Goal: Check status: Check status

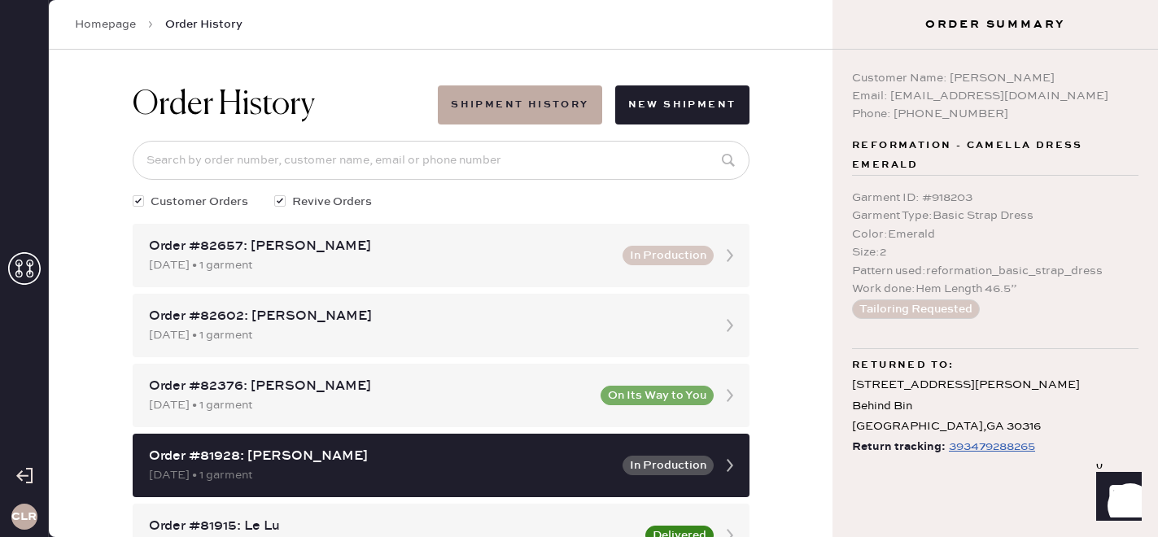
click at [23, 267] on icon at bounding box center [24, 268] width 33 height 33
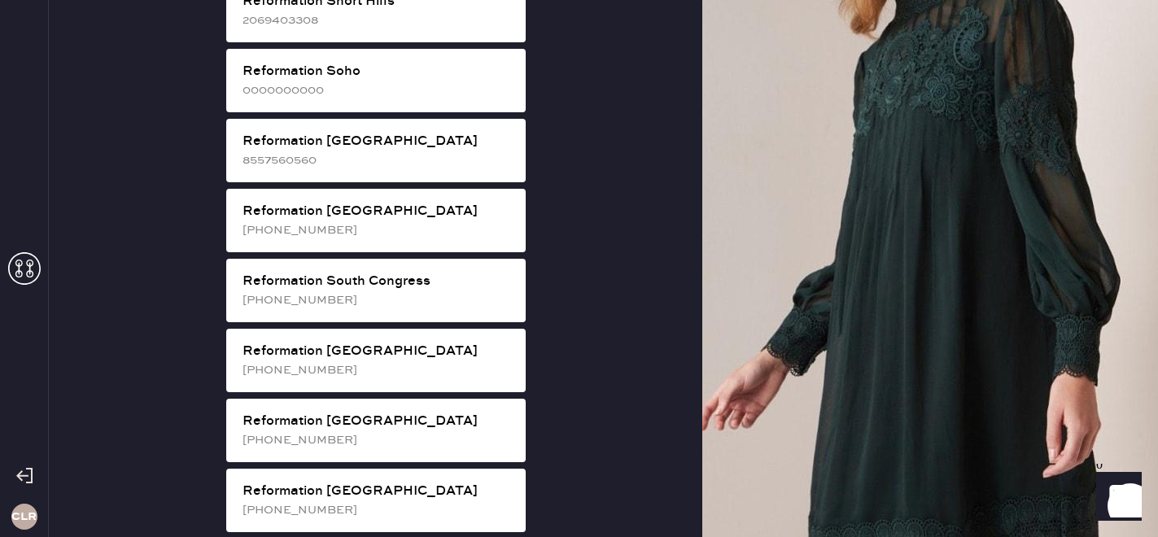
scroll to position [3047, 0]
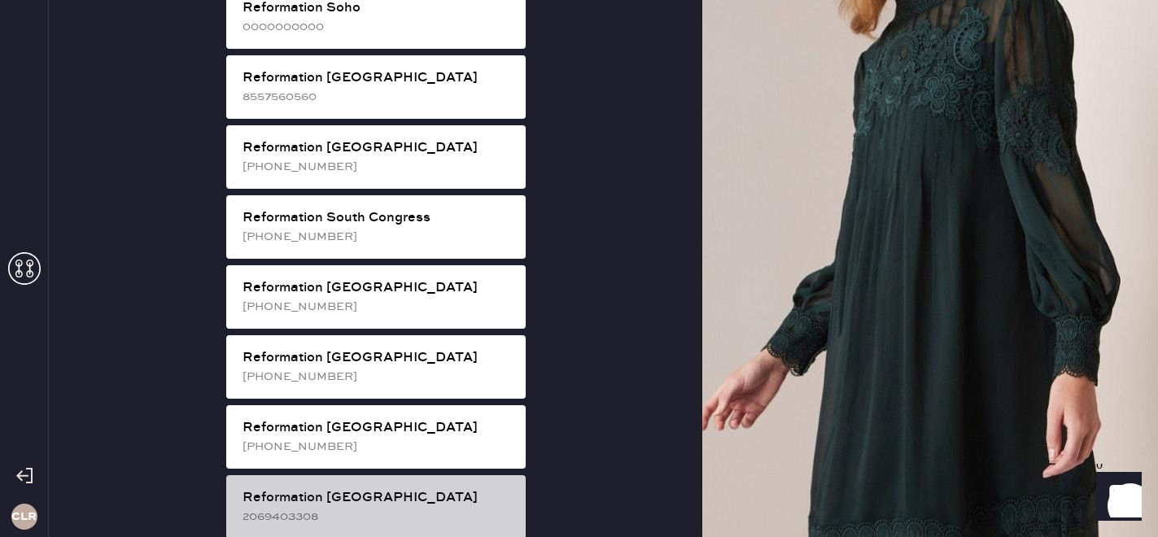
click at [337, 508] on div "2069403308" at bounding box center [377, 517] width 270 height 18
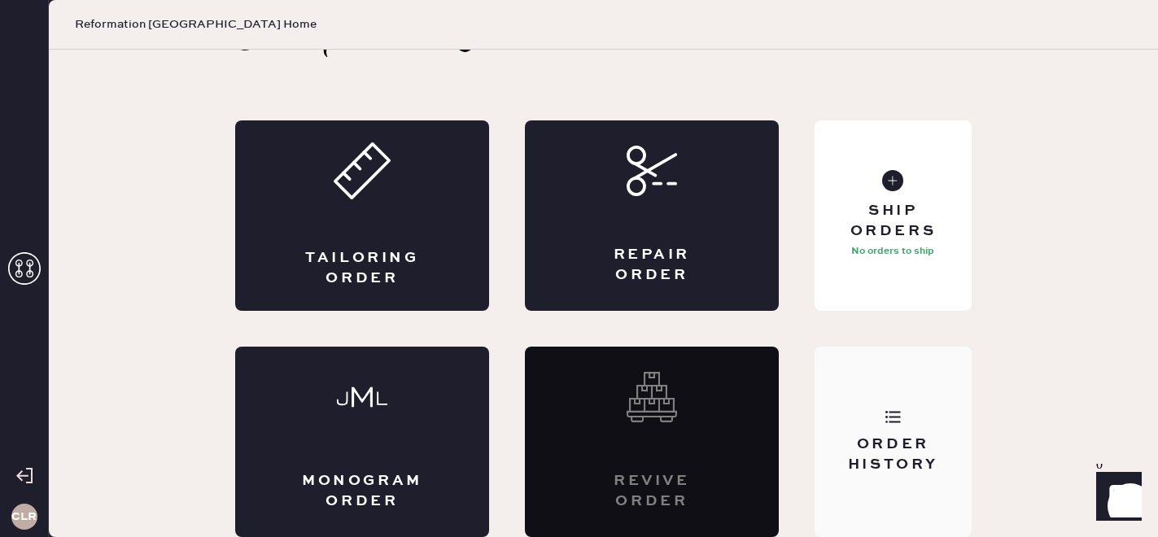
click at [895, 423] on icon at bounding box center [892, 416] width 16 height 16
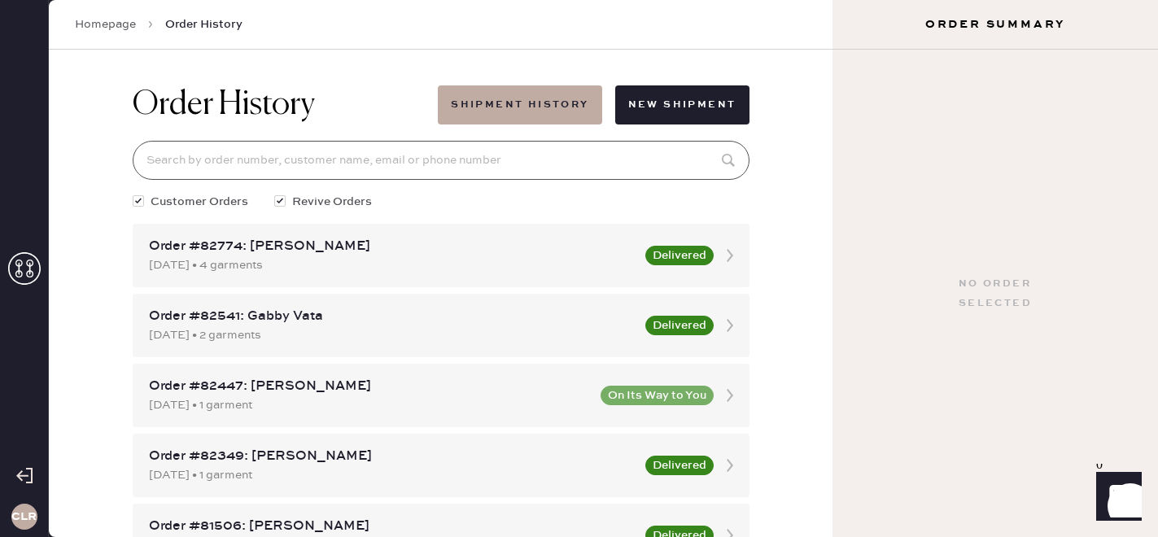
click at [360, 156] on input at bounding box center [441, 160] width 617 height 39
paste input "[EMAIL_ADDRESS][DOMAIN_NAME]"
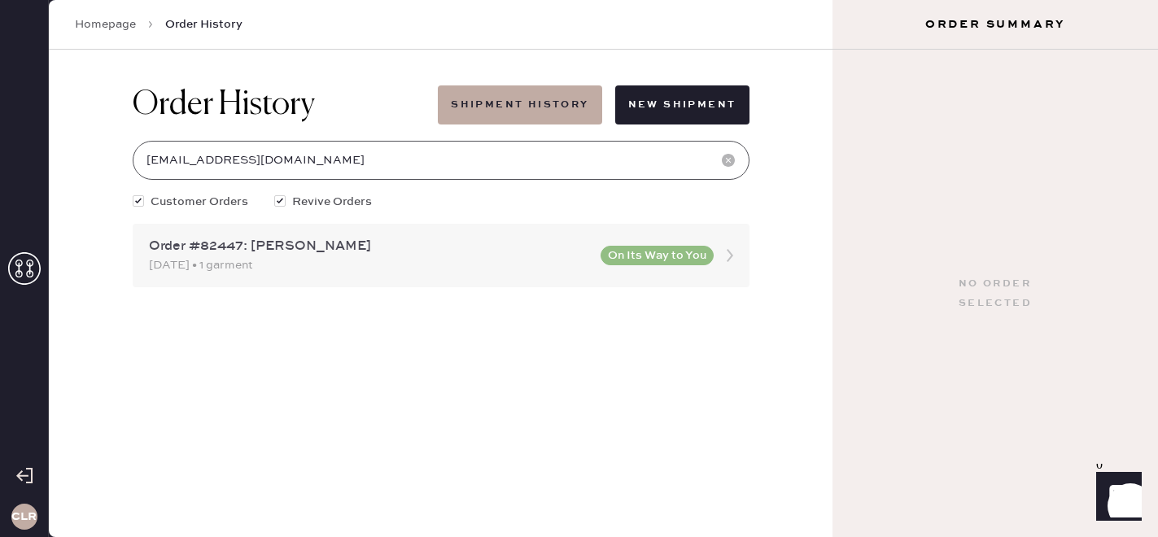
type input "[EMAIL_ADDRESS][DOMAIN_NAME]"
click at [373, 250] on div "Order #82447: [PERSON_NAME]" at bounding box center [370, 247] width 442 height 20
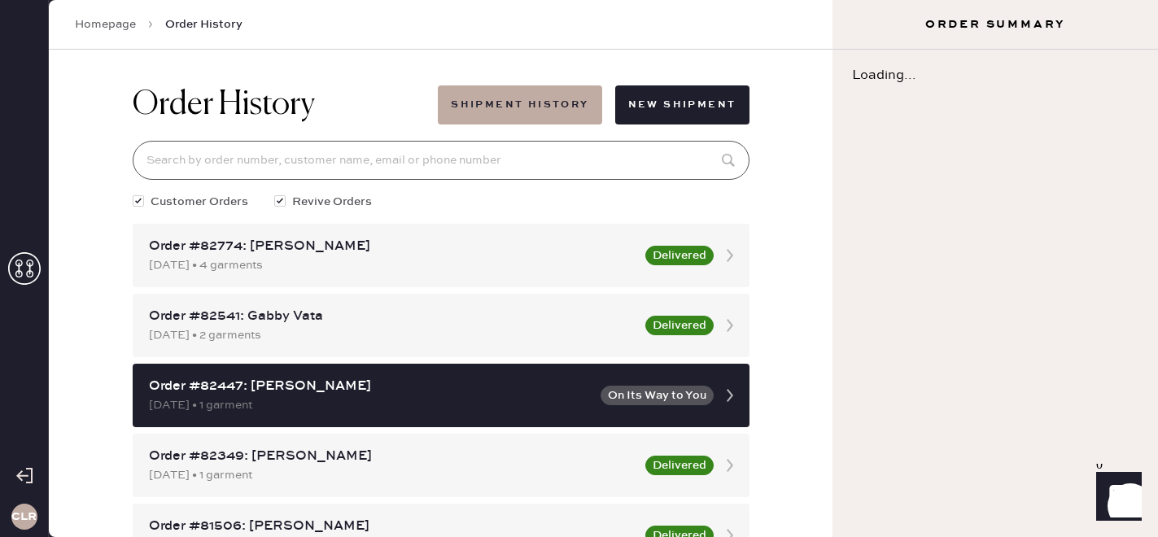
click at [322, 154] on input at bounding box center [441, 160] width 617 height 39
paste input "[EMAIL_ADDRESS][DOMAIN_NAME]"
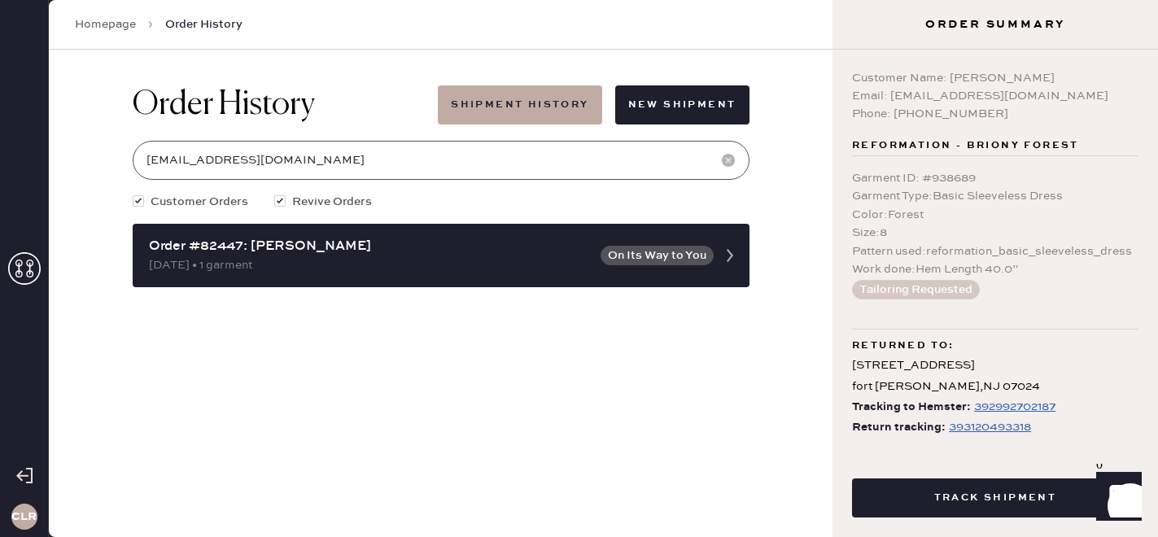
type input "[EMAIL_ADDRESS][DOMAIN_NAME]"
click at [1006, 429] on div "393120493318" at bounding box center [990, 427] width 82 height 20
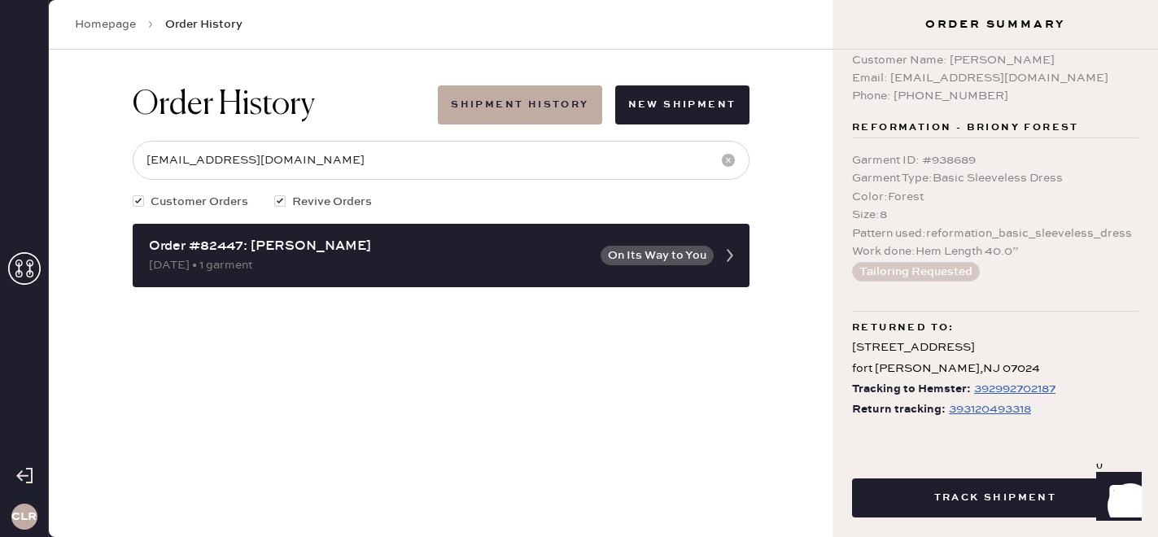
click at [30, 276] on icon at bounding box center [24, 268] width 33 height 33
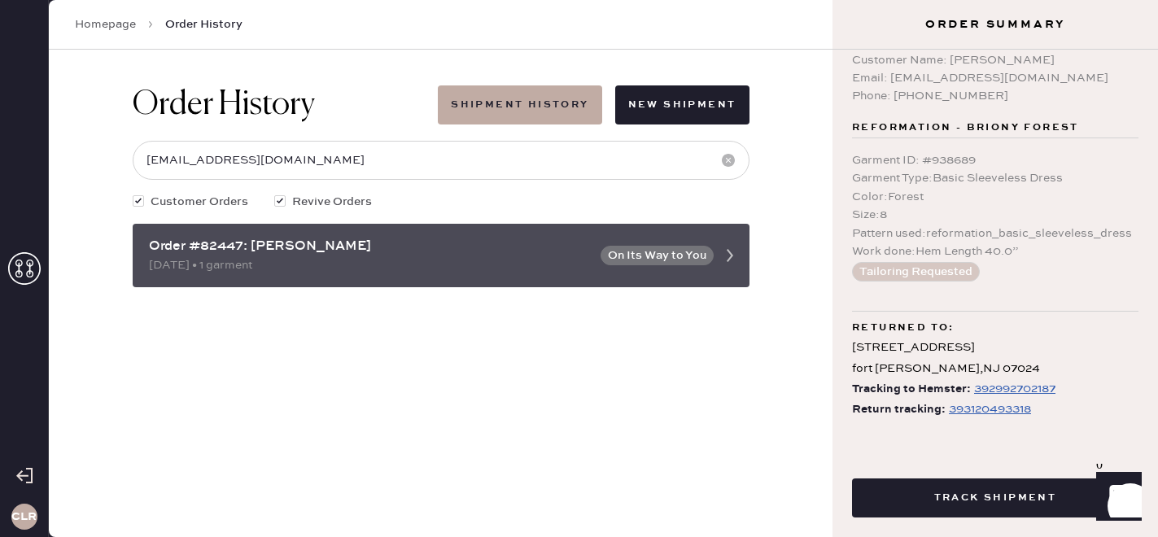
scroll to position [0, 0]
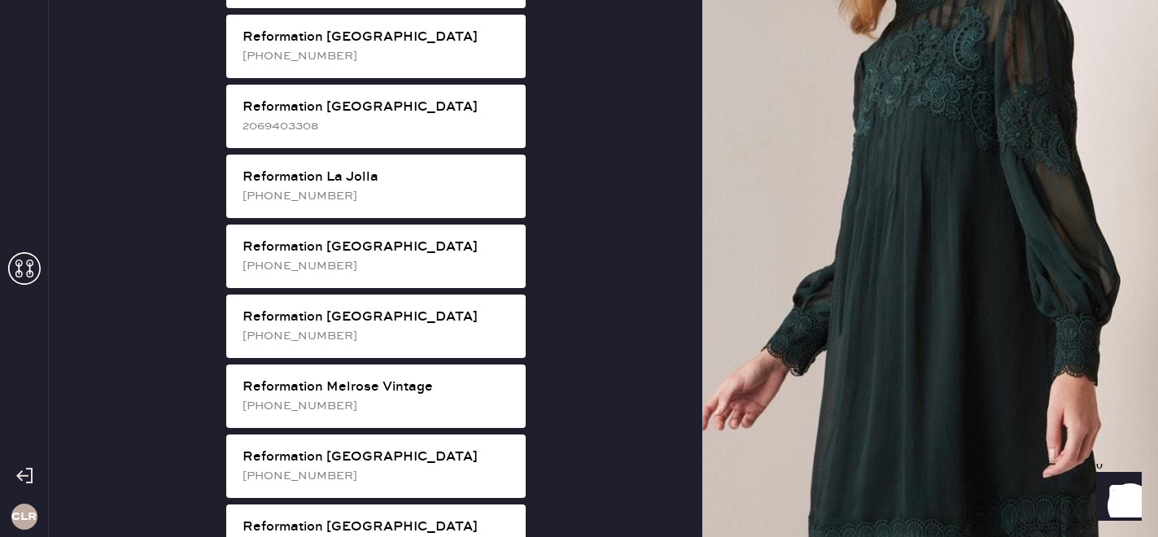
scroll to position [1555, 0]
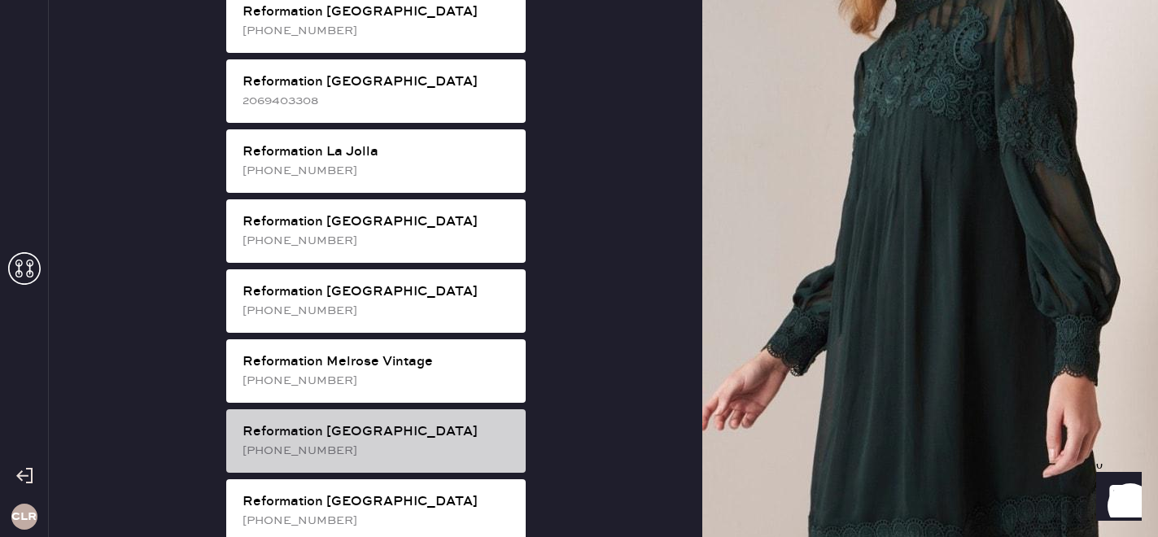
click at [438, 442] on div "[PHONE_NUMBER]" at bounding box center [377, 451] width 270 height 18
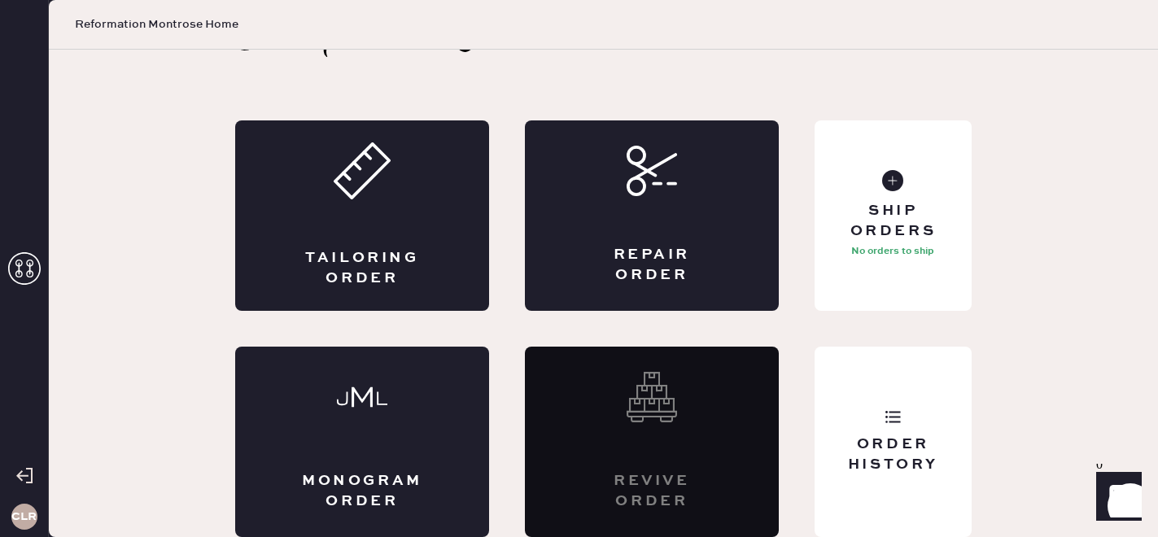
scroll to position [53, 0]
click at [884, 429] on div "Order History" at bounding box center [892, 442] width 157 height 190
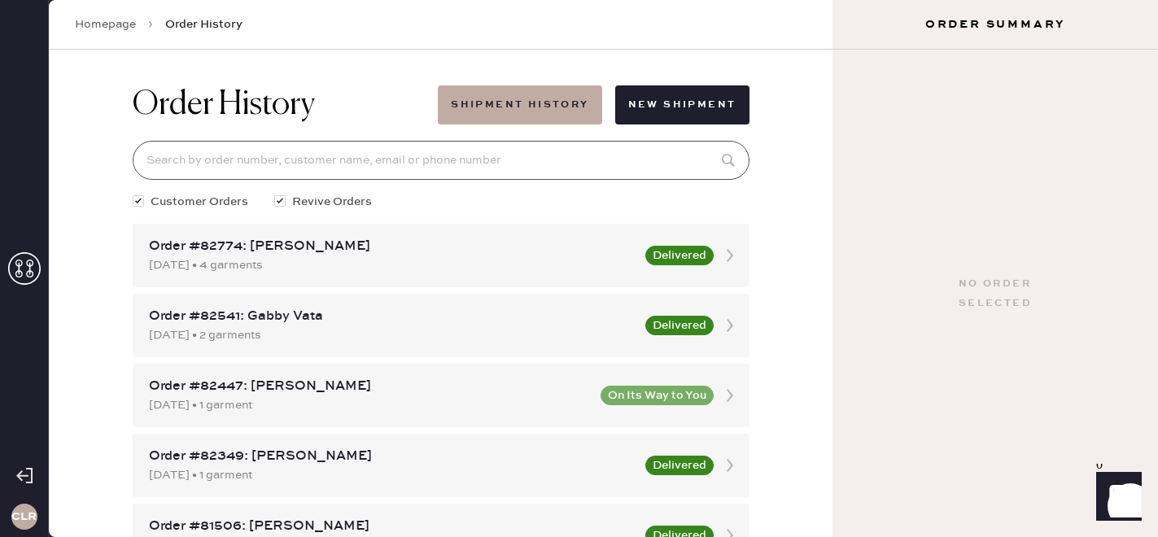
click at [447, 155] on input at bounding box center [441, 160] width 617 height 39
paste input "82920"
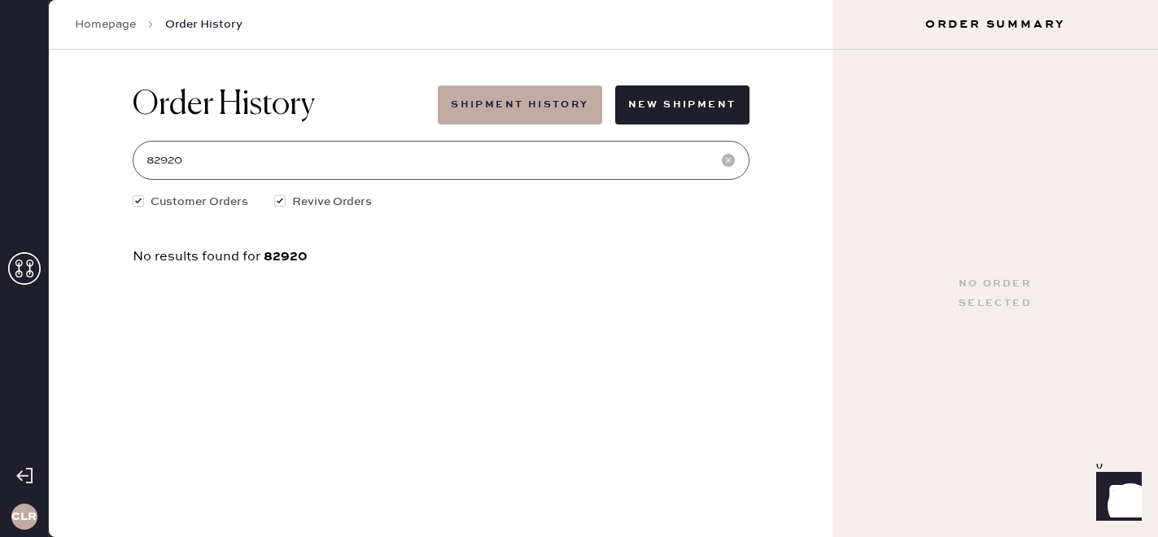
type input "82920"
click at [193, 23] on span "Order History" at bounding box center [203, 24] width 77 height 16
click at [205, 155] on input "82920" at bounding box center [441, 160] width 617 height 39
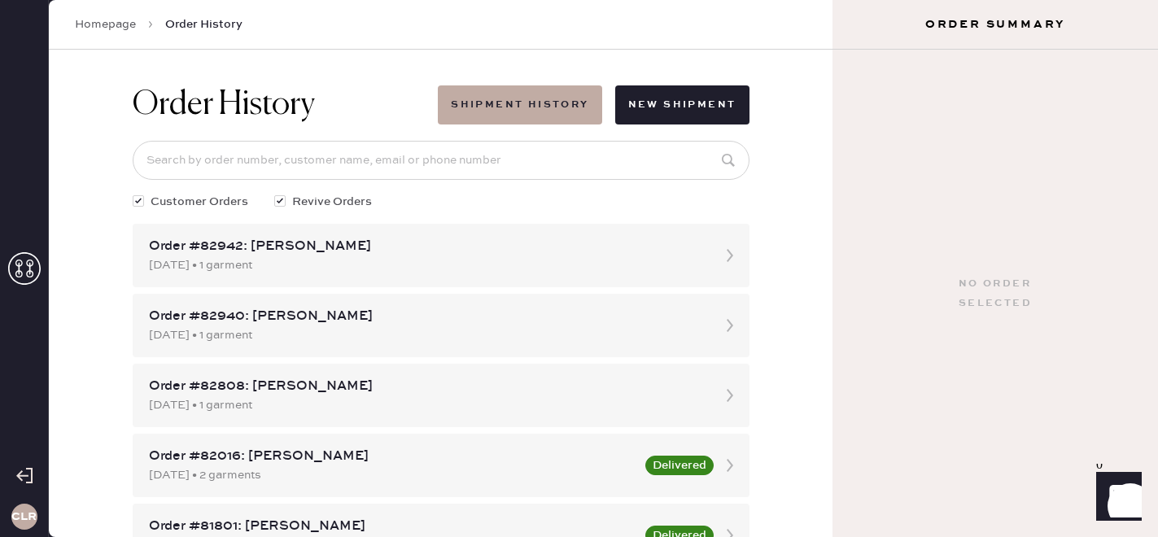
click at [103, 198] on div "Order History Shipment History New Shipment Customer Orders Revive Orders Order…" at bounding box center [440, 293] width 783 height 487
click at [281, 323] on div "Order #82940: [PERSON_NAME]" at bounding box center [426, 317] width 555 height 20
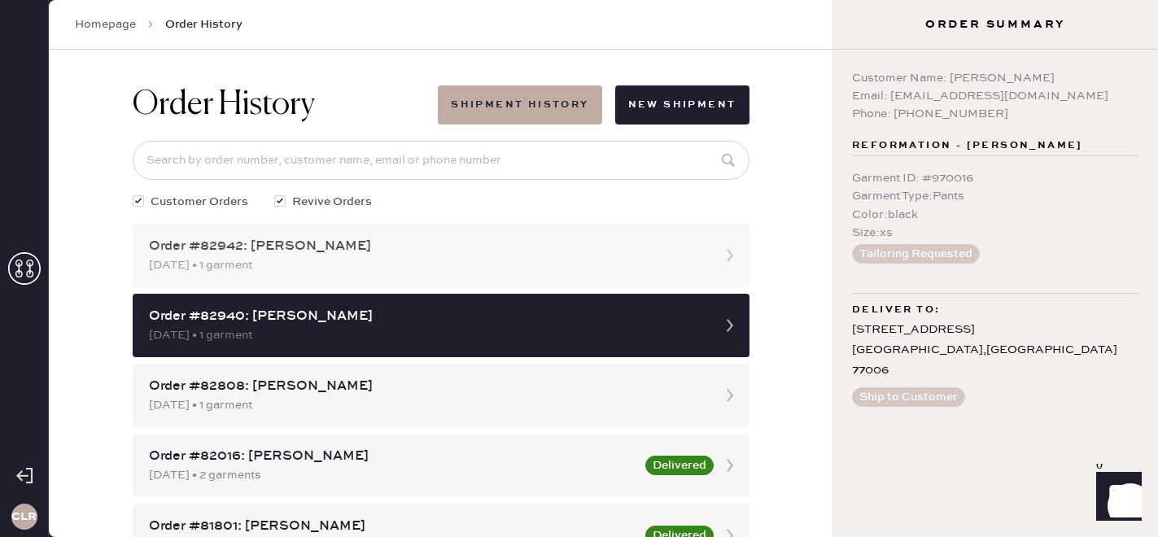
click at [596, 240] on div "Order #82942: [PERSON_NAME]" at bounding box center [426, 247] width 555 height 20
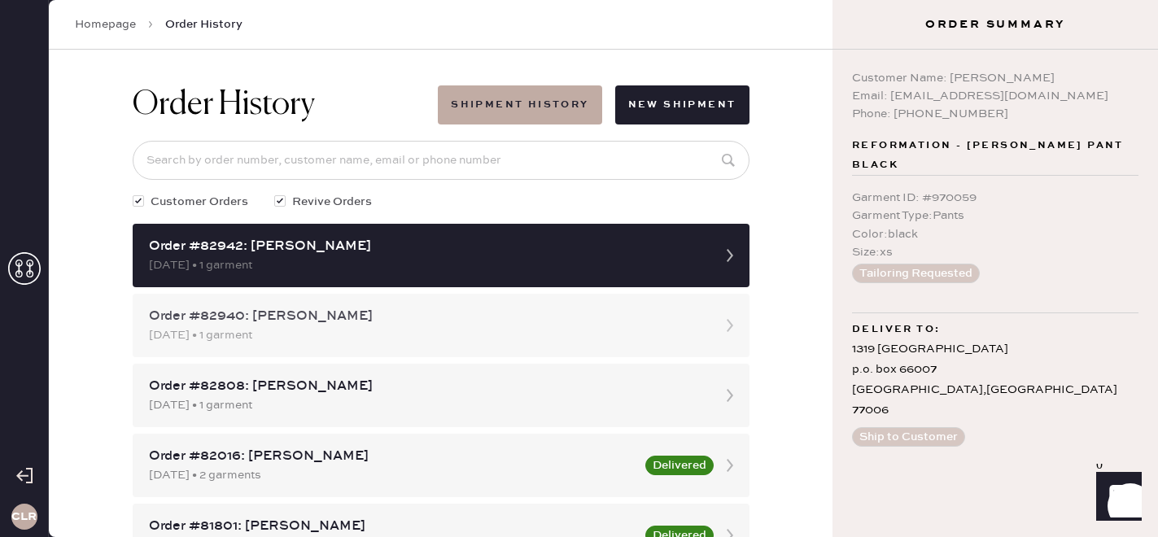
click at [525, 323] on div "Order #82940: [PERSON_NAME]" at bounding box center [426, 317] width 555 height 20
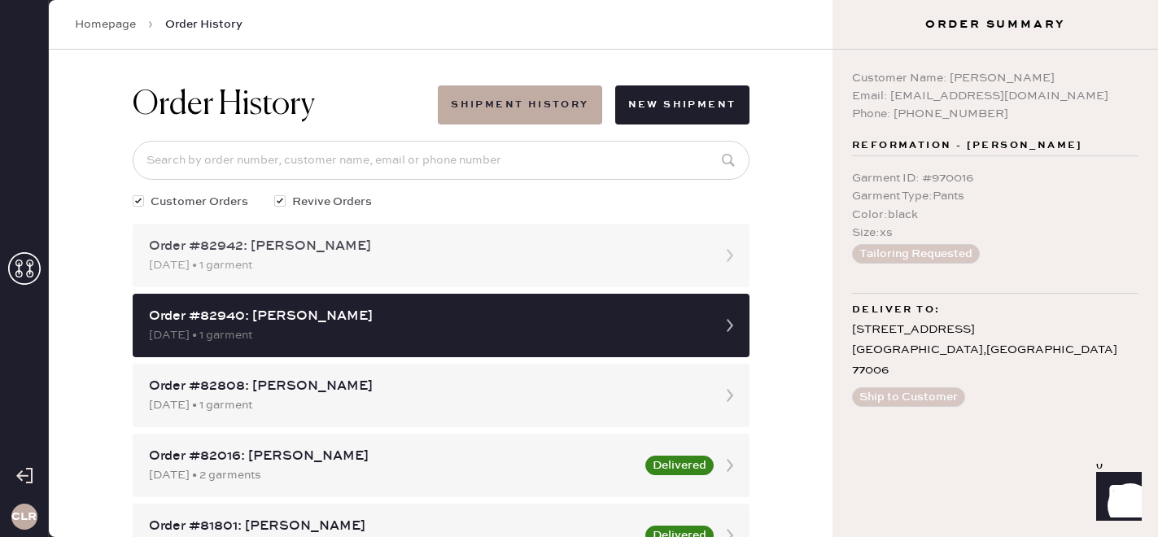
click at [498, 278] on div "Order #82942: [PERSON_NAME] [DATE] • 1 garment" at bounding box center [441, 255] width 617 height 63
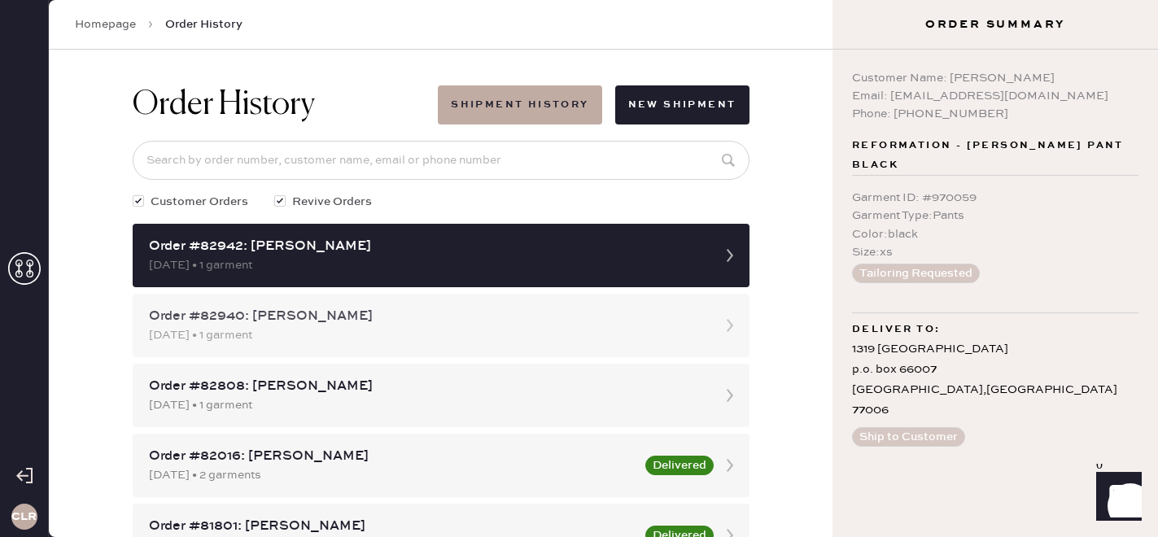
click at [489, 316] on div "Order #82940: [PERSON_NAME]" at bounding box center [426, 317] width 555 height 20
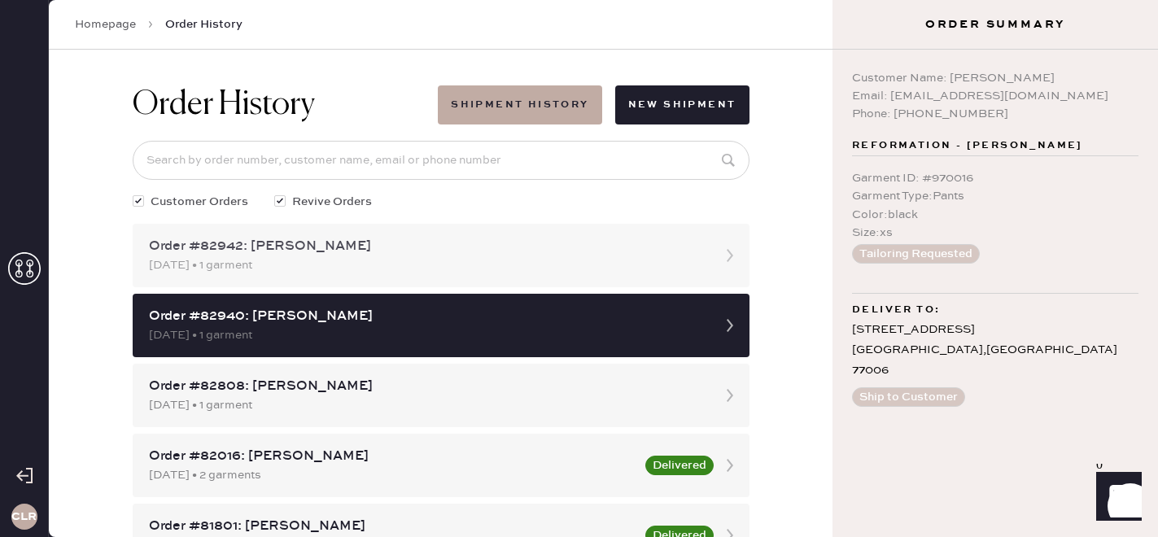
click at [517, 231] on div "Order #82942: [PERSON_NAME] [DATE] • 1 garment" at bounding box center [441, 255] width 617 height 63
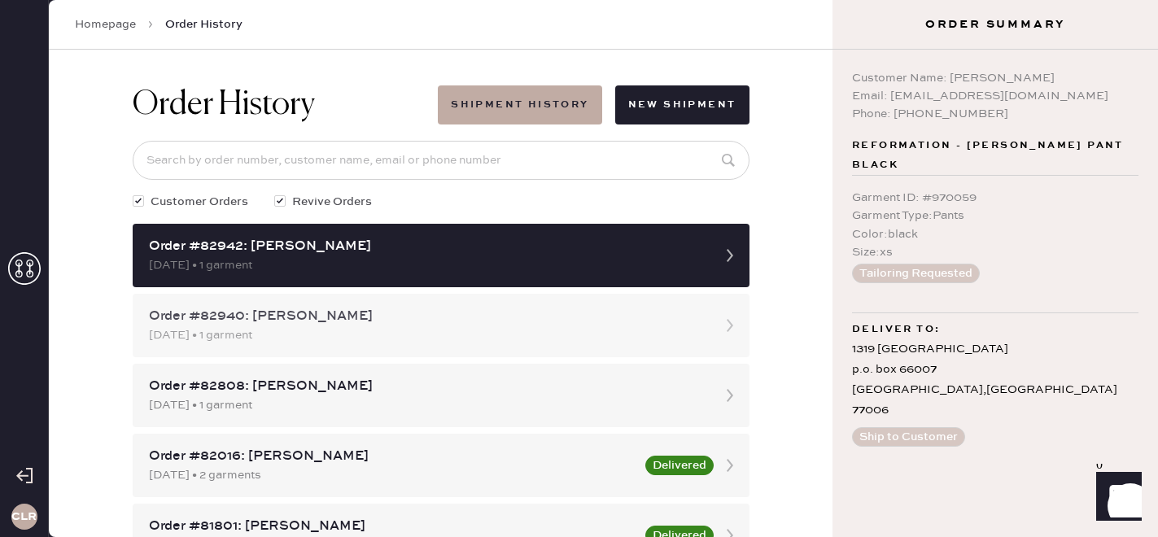
click at [508, 311] on div "Order #82940: [PERSON_NAME]" at bounding box center [426, 317] width 555 height 20
